Goal: Task Accomplishment & Management: Complete application form

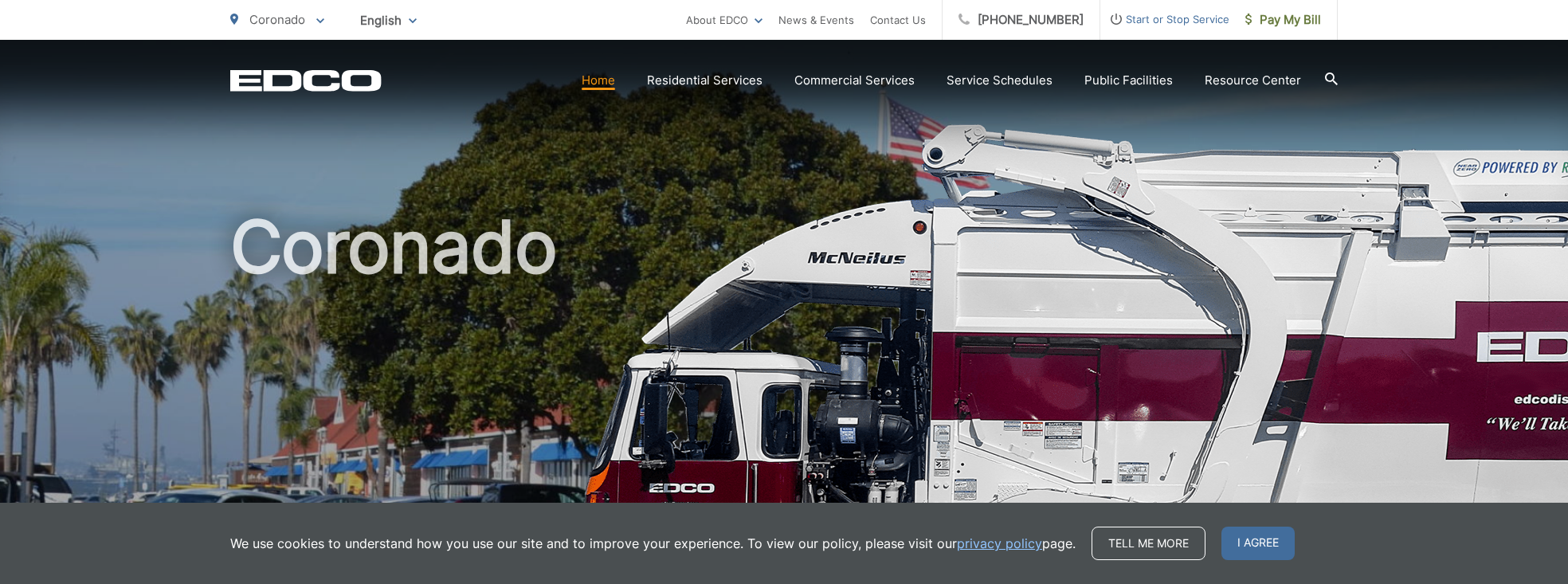
click at [1181, 18] on span "Start or Stop Service" at bounding box center [1166, 19] width 130 height 19
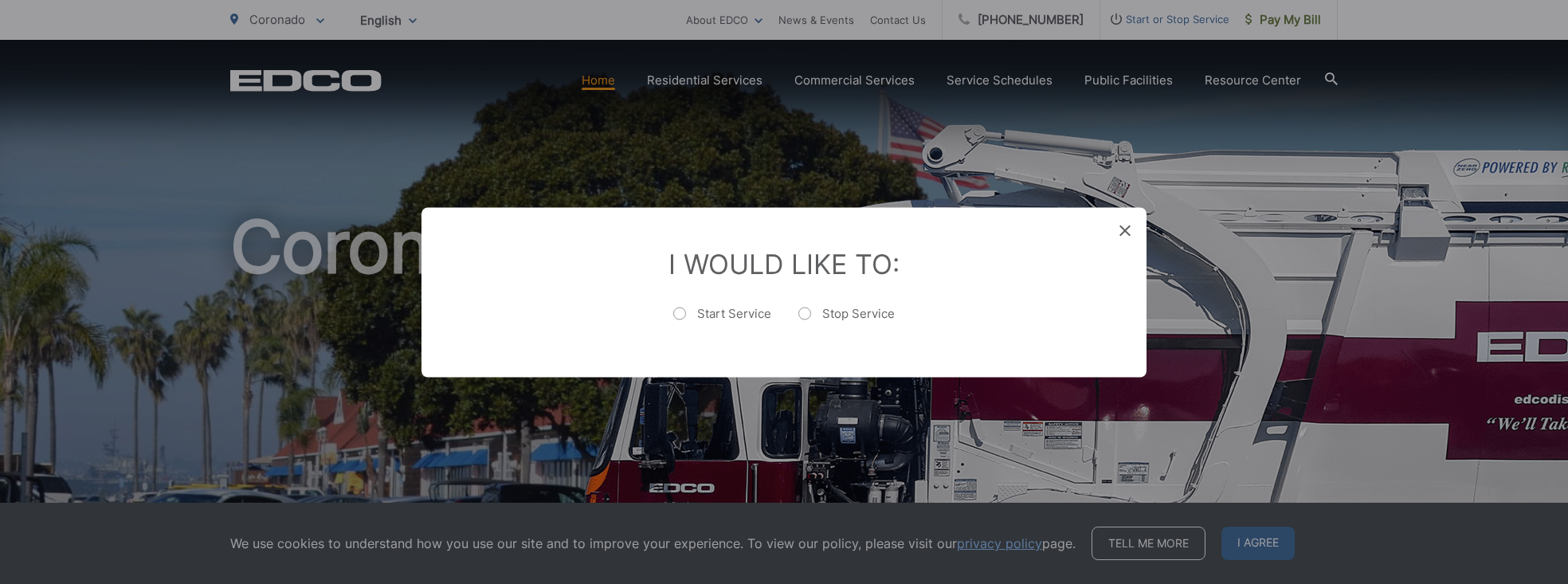
click at [711, 307] on label "Start Service" at bounding box center [722, 321] width 98 height 32
radio input "true"
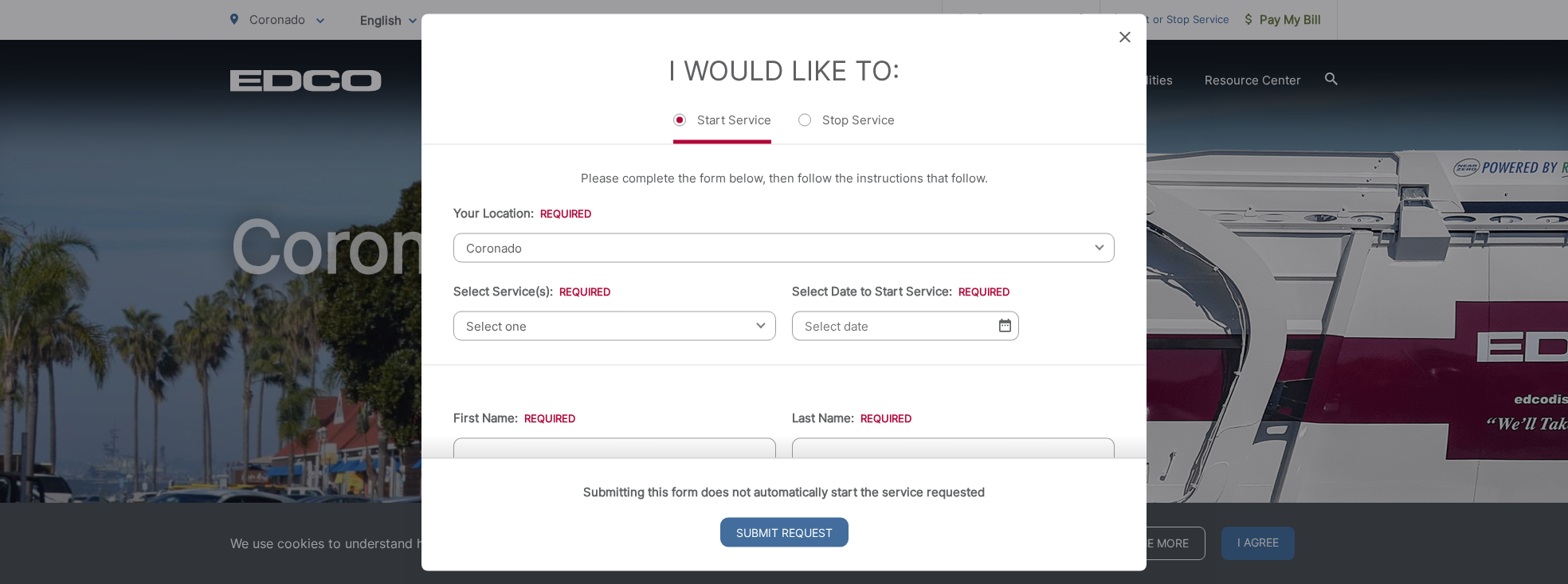
click at [603, 322] on span "Select one" at bounding box center [615, 326] width 323 height 30
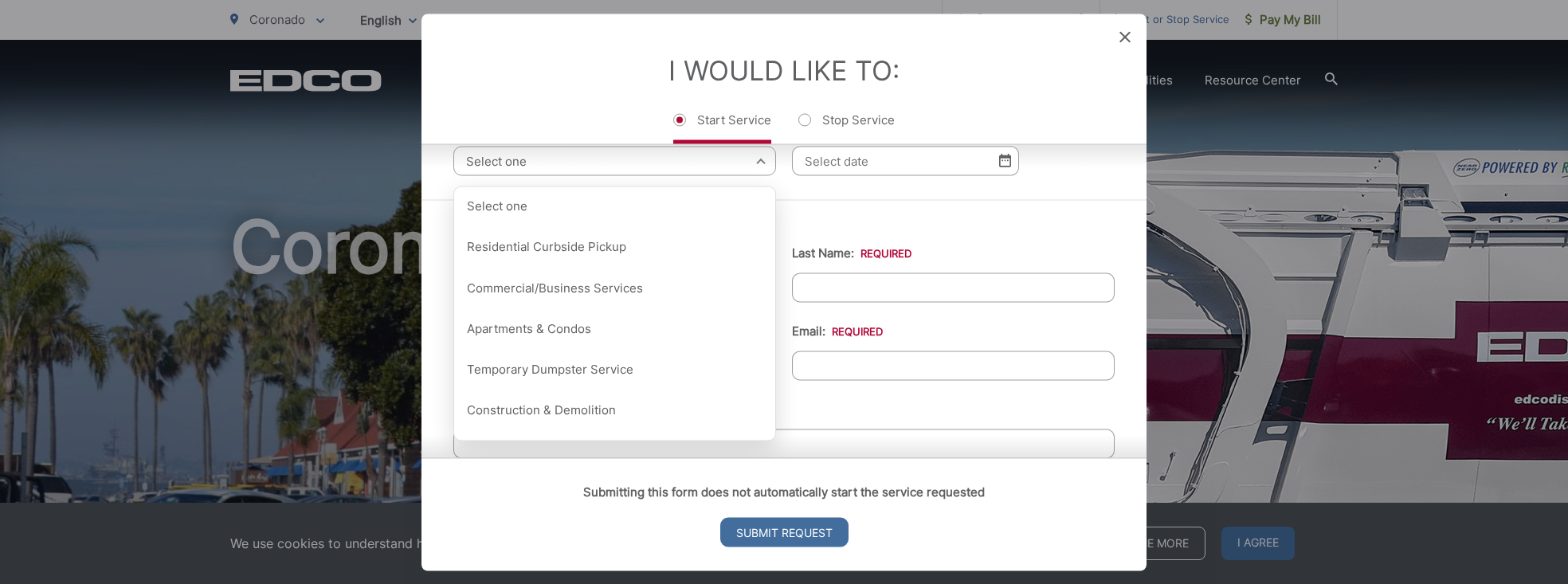
scroll to position [179, 0]
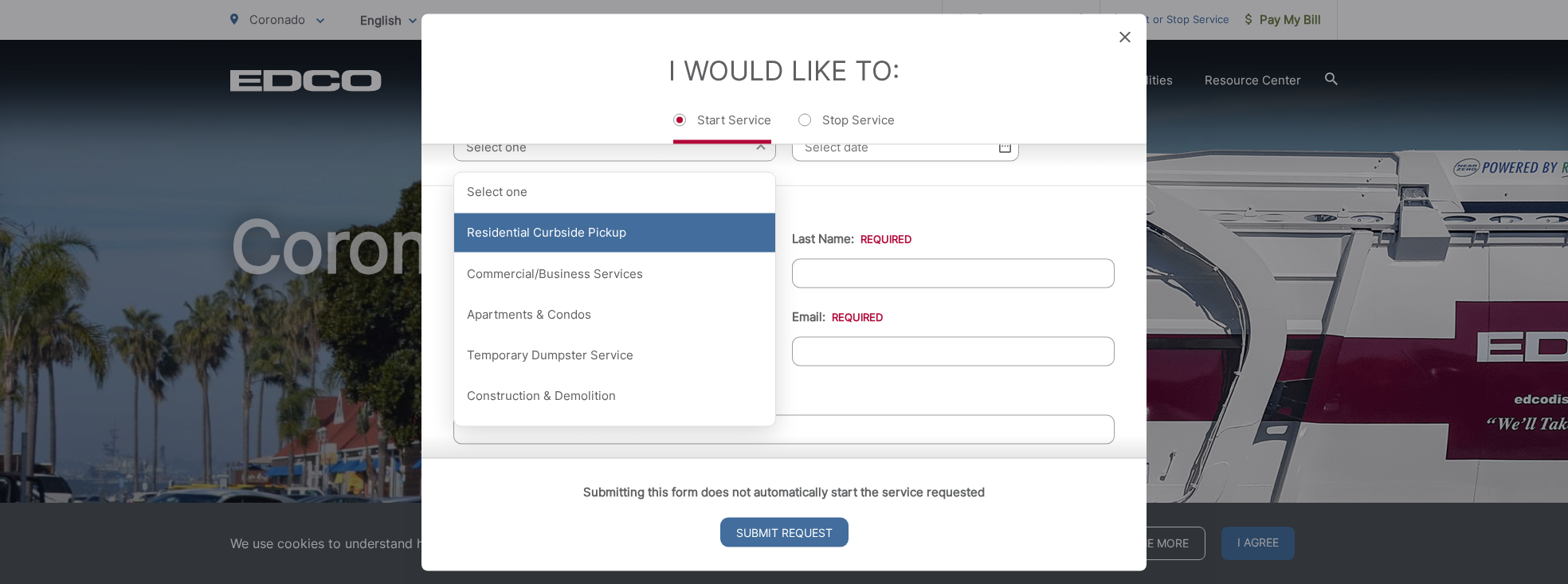
click at [619, 238] on div "Residential Curbside Pickup" at bounding box center [615, 233] width 321 height 40
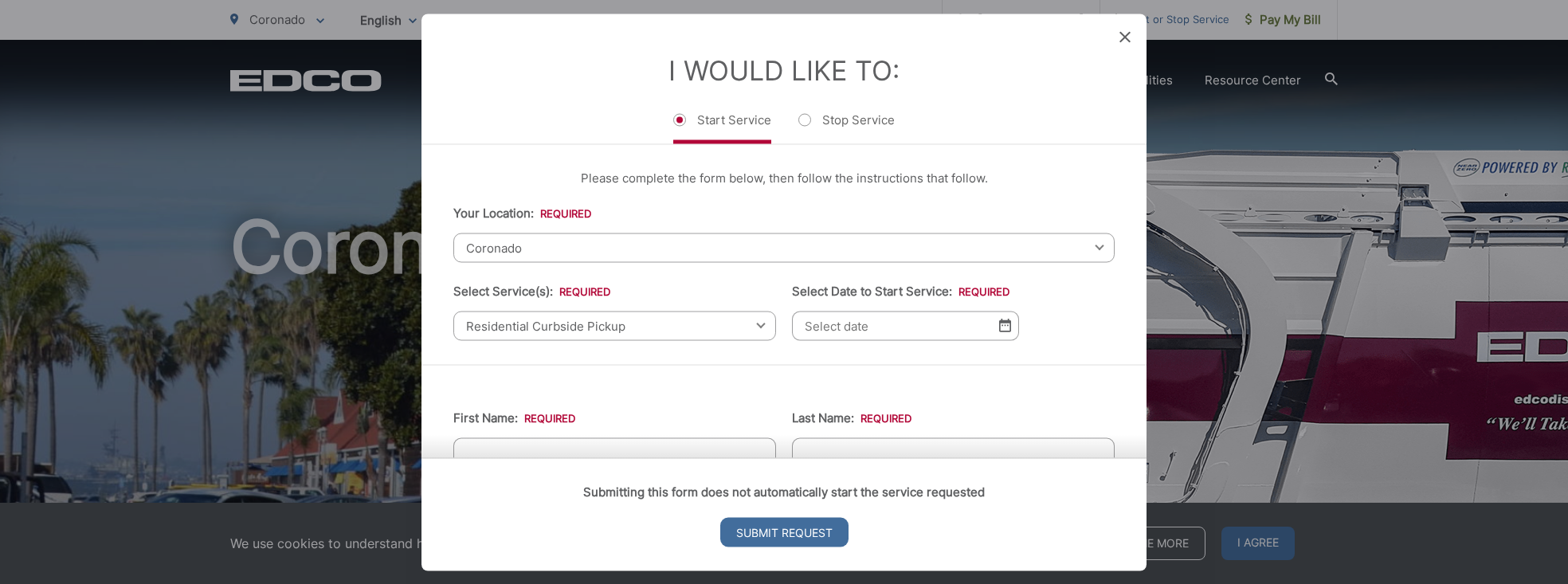
scroll to position [2, 0]
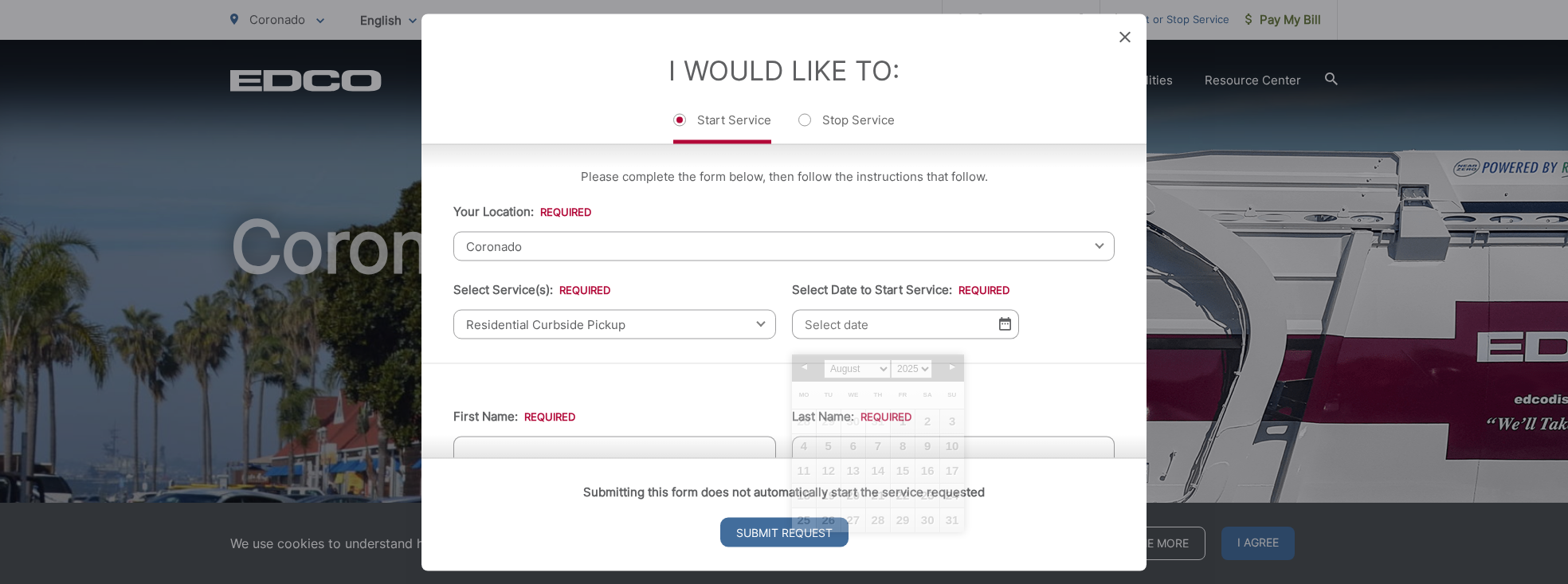
click at [1013, 332] on input "Select Date to Start Service: *" at bounding box center [906, 324] width 227 height 30
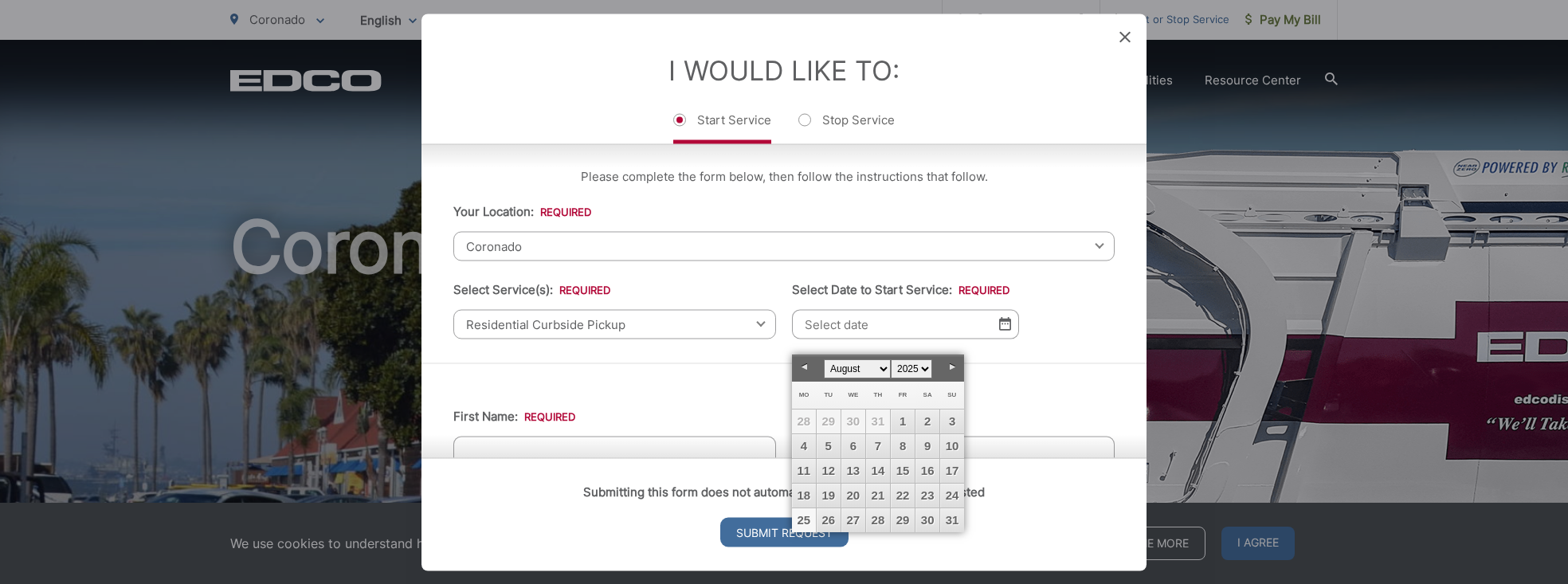
click at [806, 518] on link "25" at bounding box center [804, 520] width 24 height 24
type input "[DATE]"
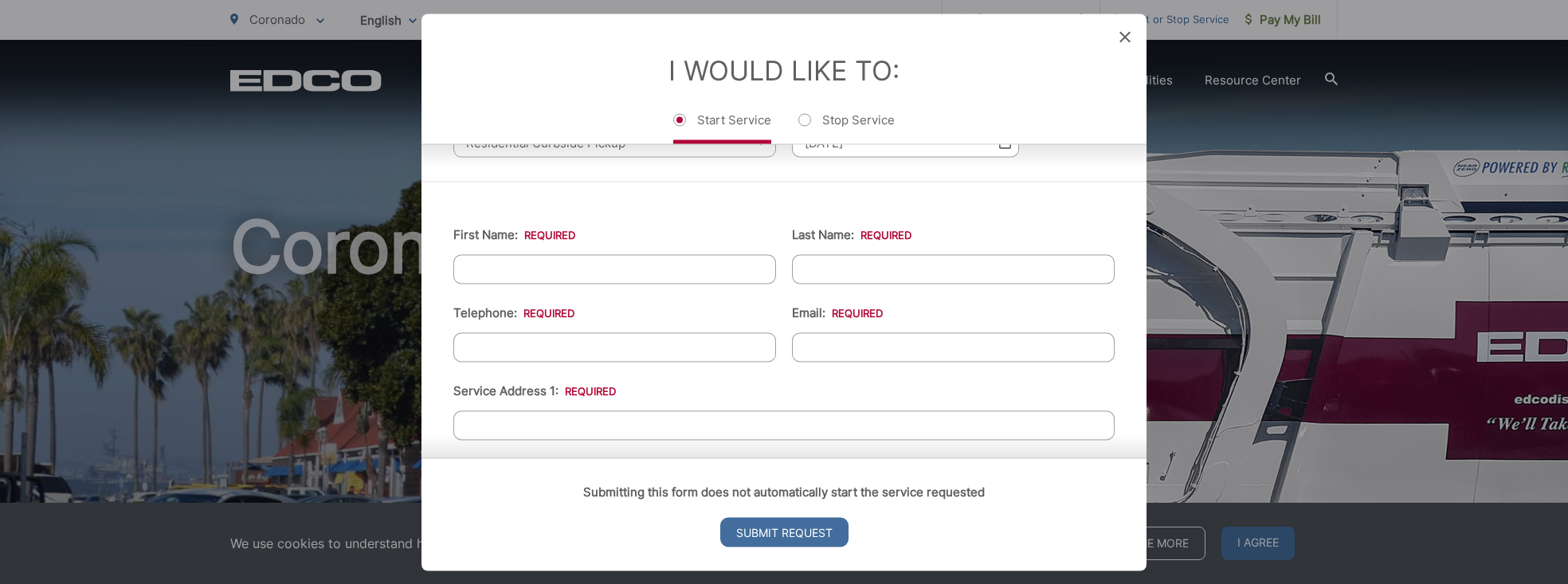
scroll to position [219, 0]
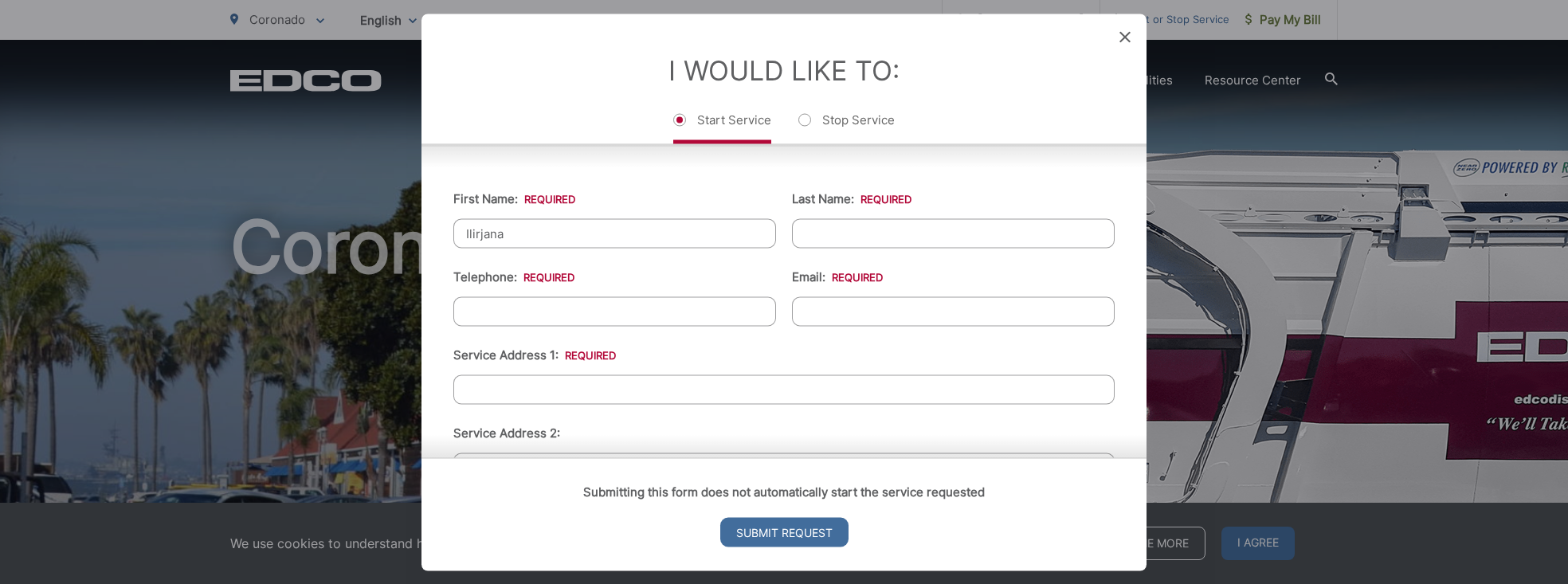
type input "Ilirjana"
type input "Logu"
type input "[PHONE_NUMBER]"
type input "[EMAIL_ADDRESS][DOMAIN_NAME]"
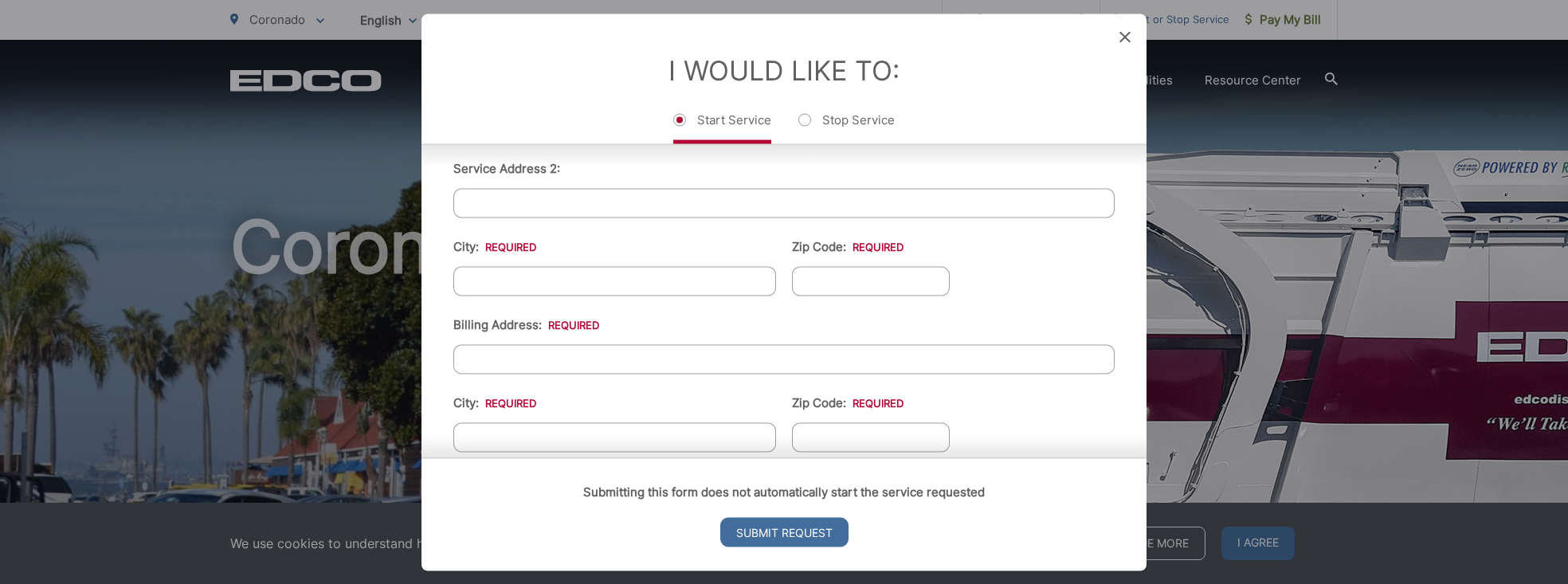
scroll to position [498, 0]
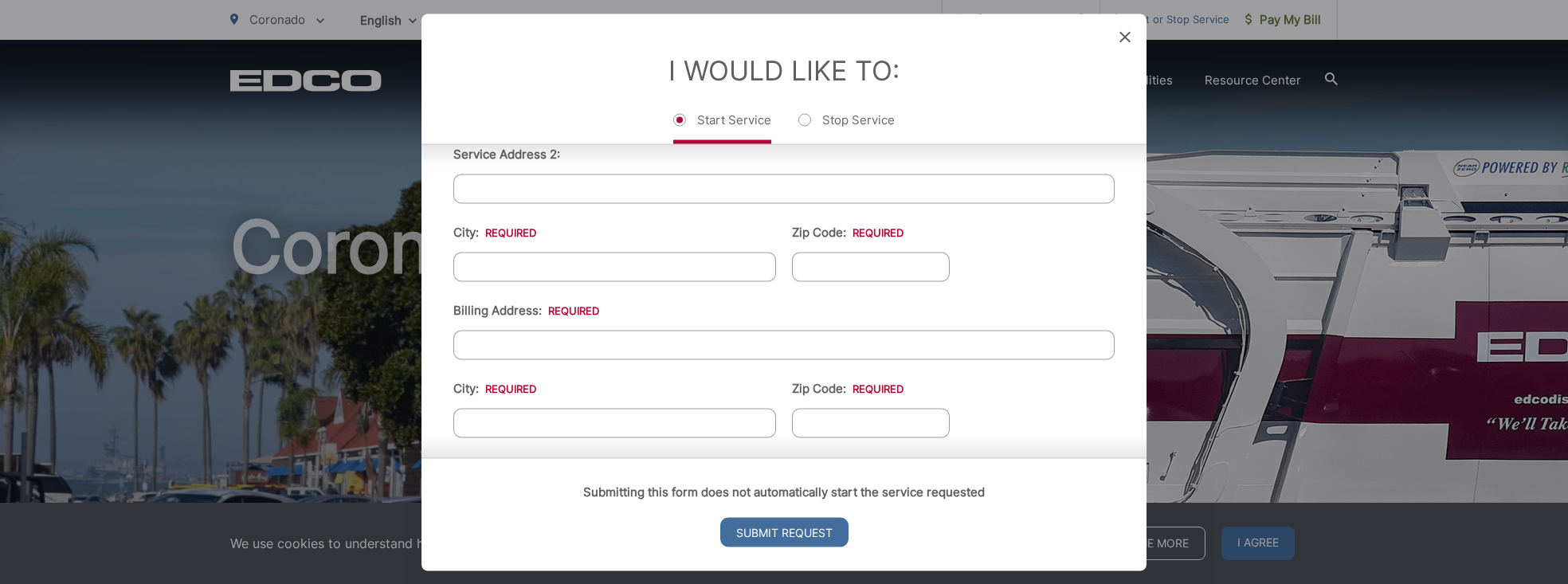
type input "[STREET_ADDRESS]"
click at [684, 294] on ul "First Name: * Ilirjana Last Name: * Logu Telephone: * [PHONE_NUMBER] Email: * […" at bounding box center [784, 238] width 661 height 697
type input "Coronado"
type input "92118"
type input "7"
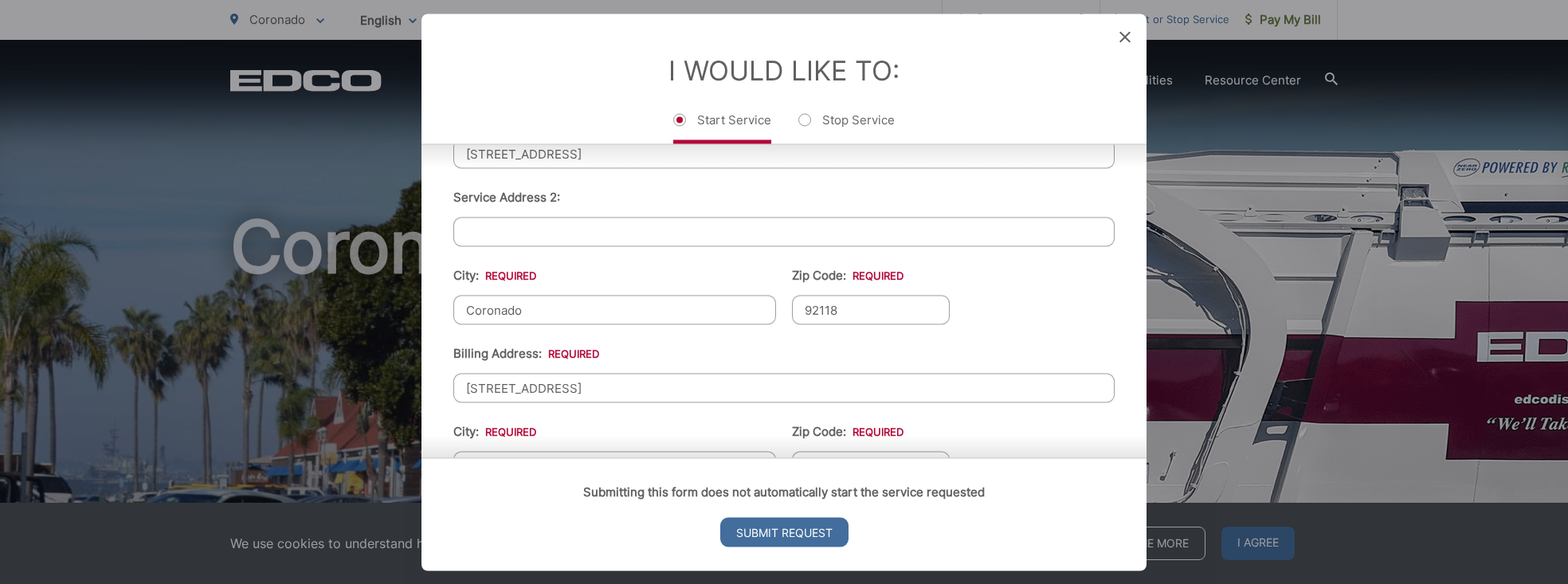
scroll to position [556, 0]
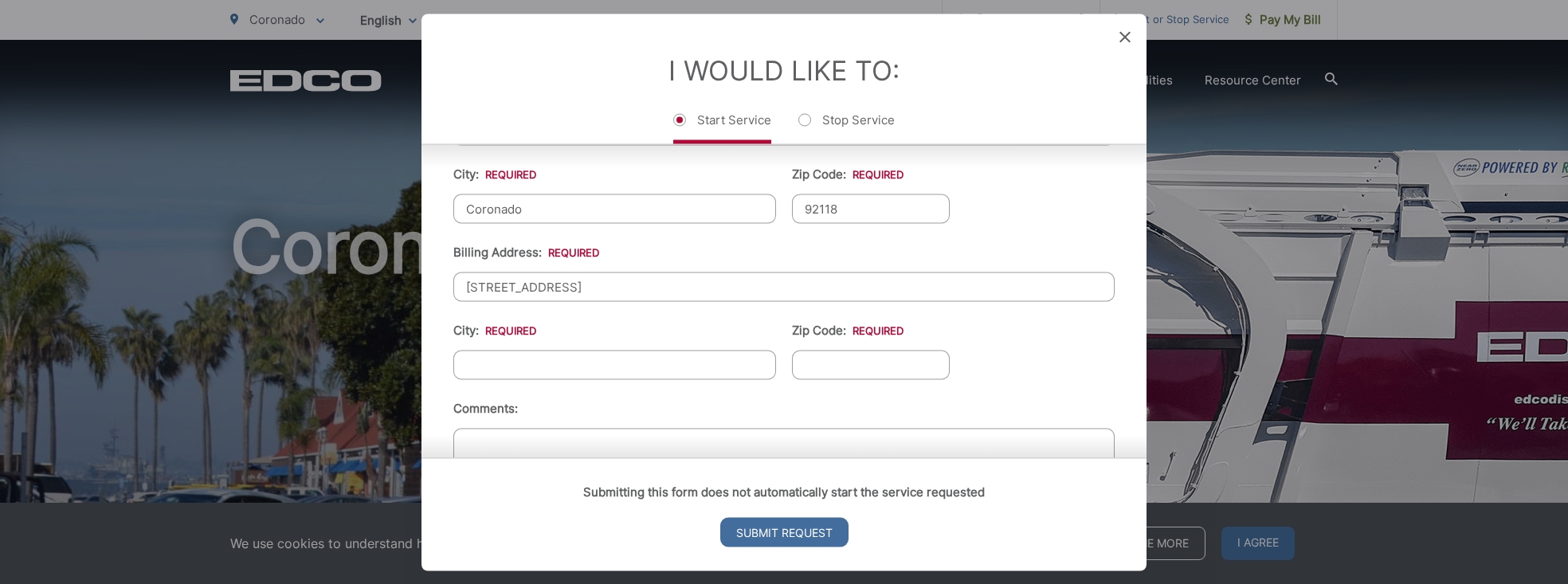
type input "[STREET_ADDRESS]"
type input "Coronado"
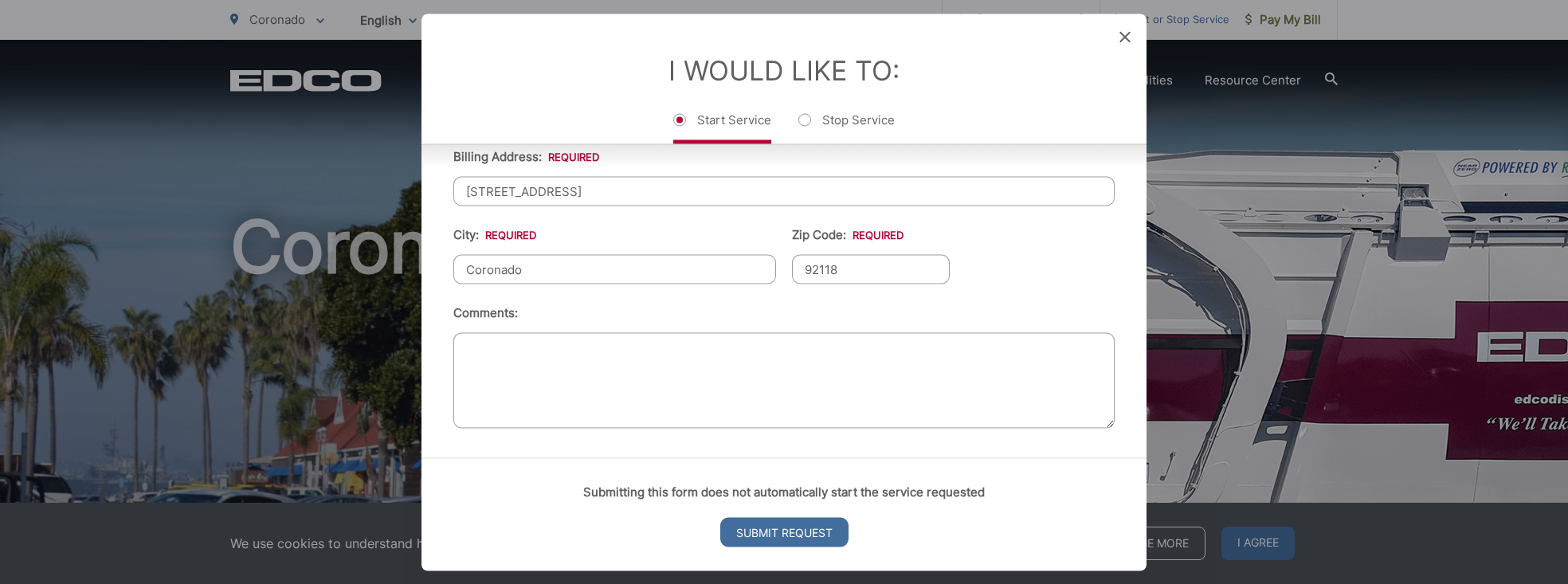
scroll to position [664, 0]
type input "92118"
click at [766, 528] on input "Submit Request" at bounding box center [784, 532] width 129 height 30
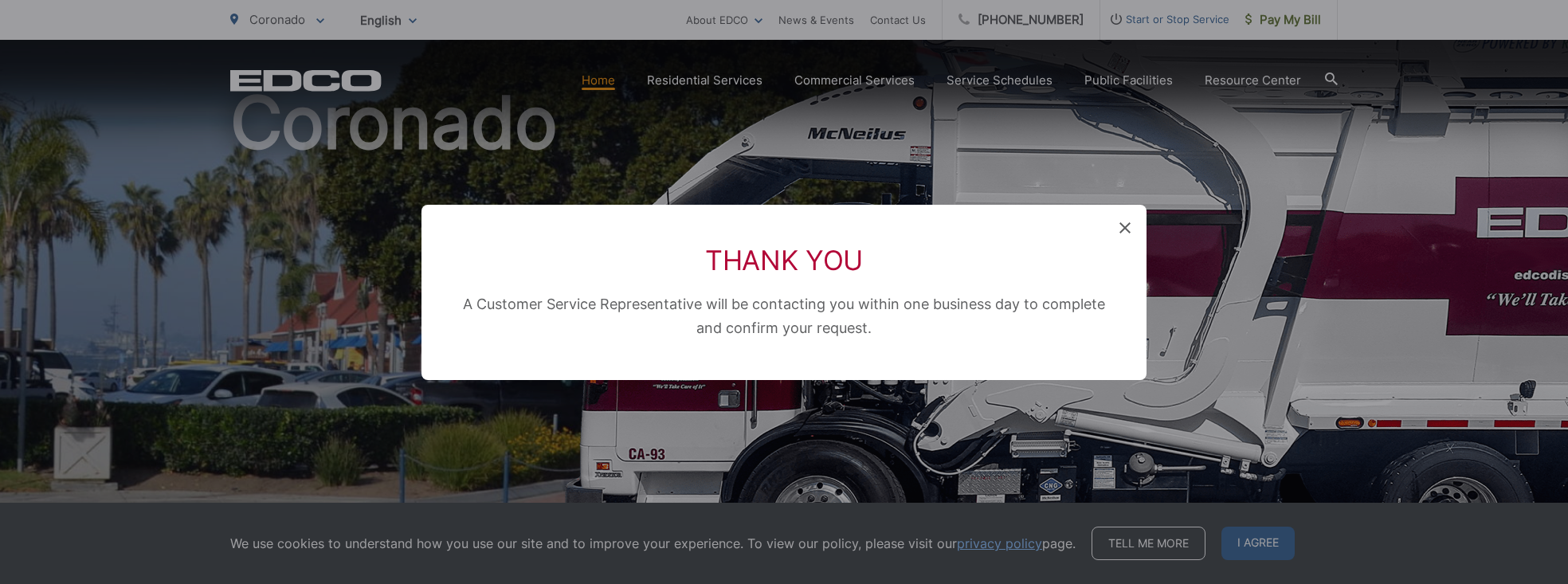
click at [1121, 224] on icon at bounding box center [1125, 227] width 11 height 11
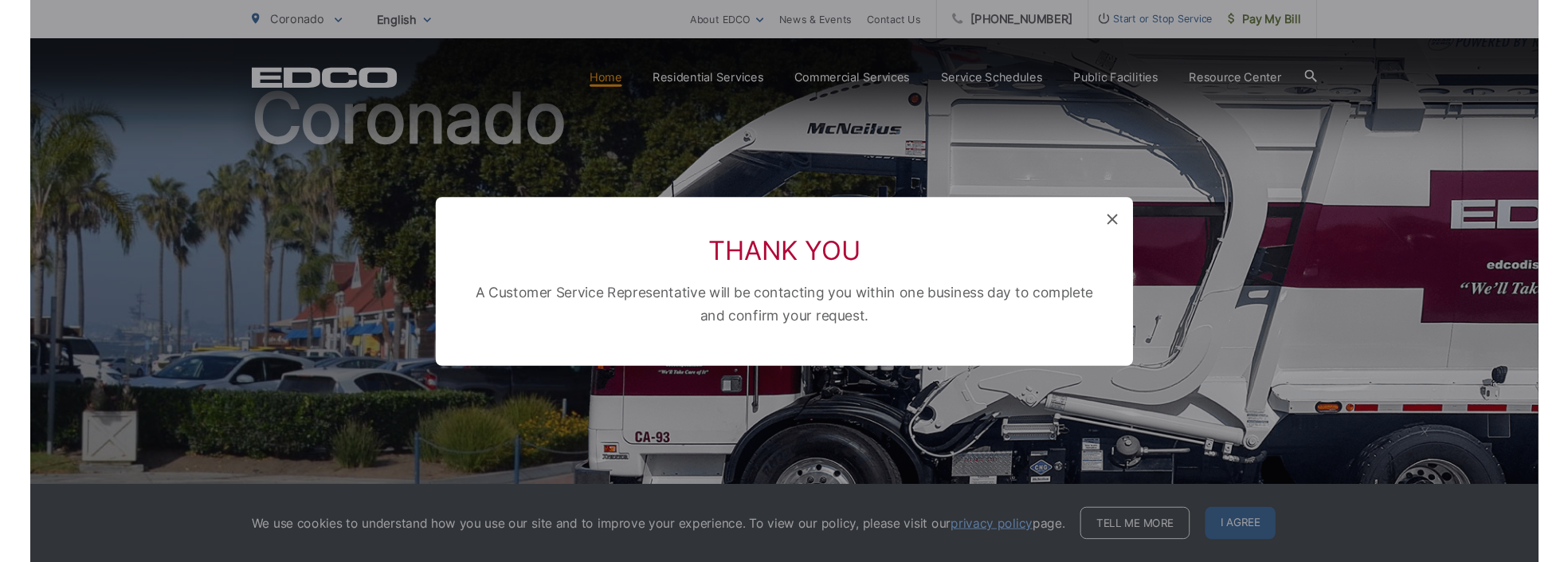
scroll to position [0, 0]
